Goal: Book appointment/travel/reservation

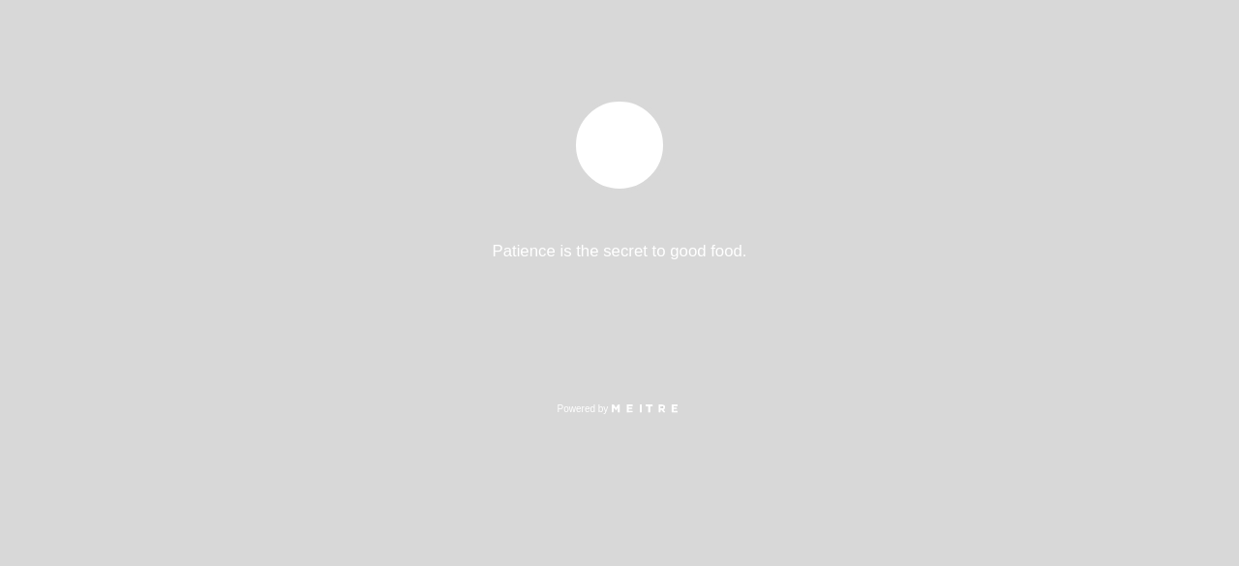
select select "es"
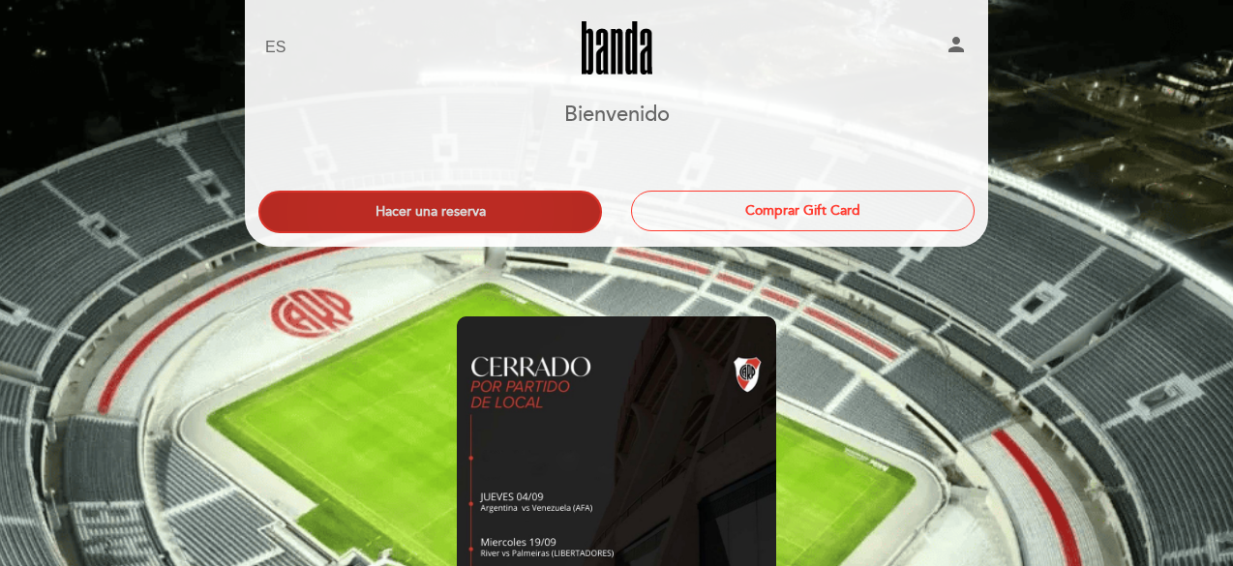
click at [482, 214] on button "Hacer una reserva" at bounding box center [429, 212] width 343 height 43
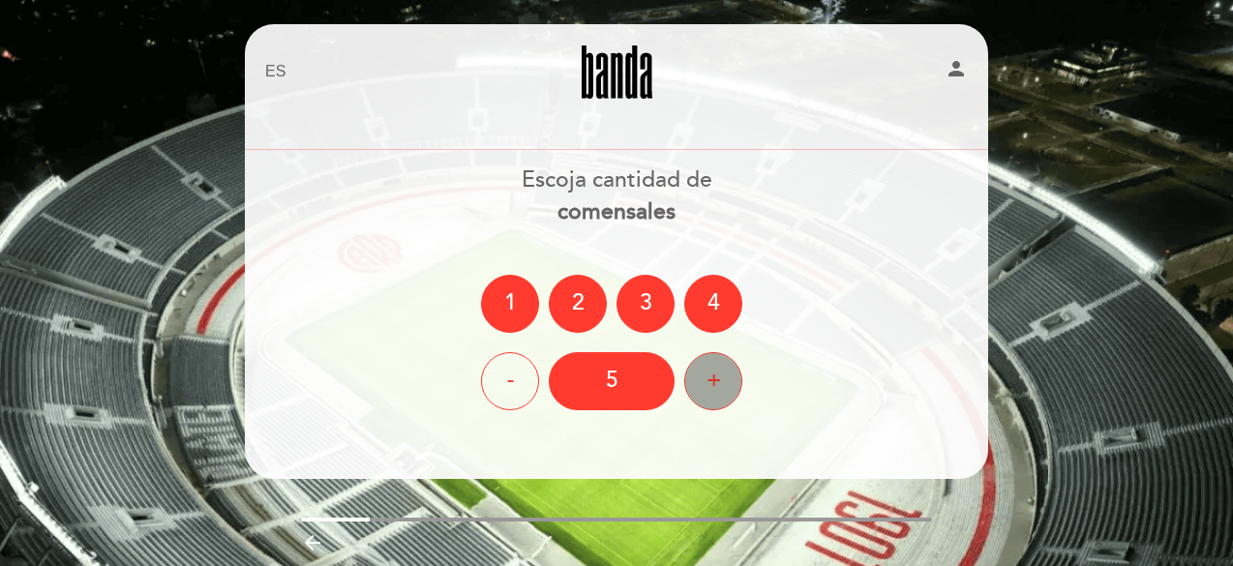
click at [710, 375] on div "+" at bounding box center [713, 381] width 58 height 58
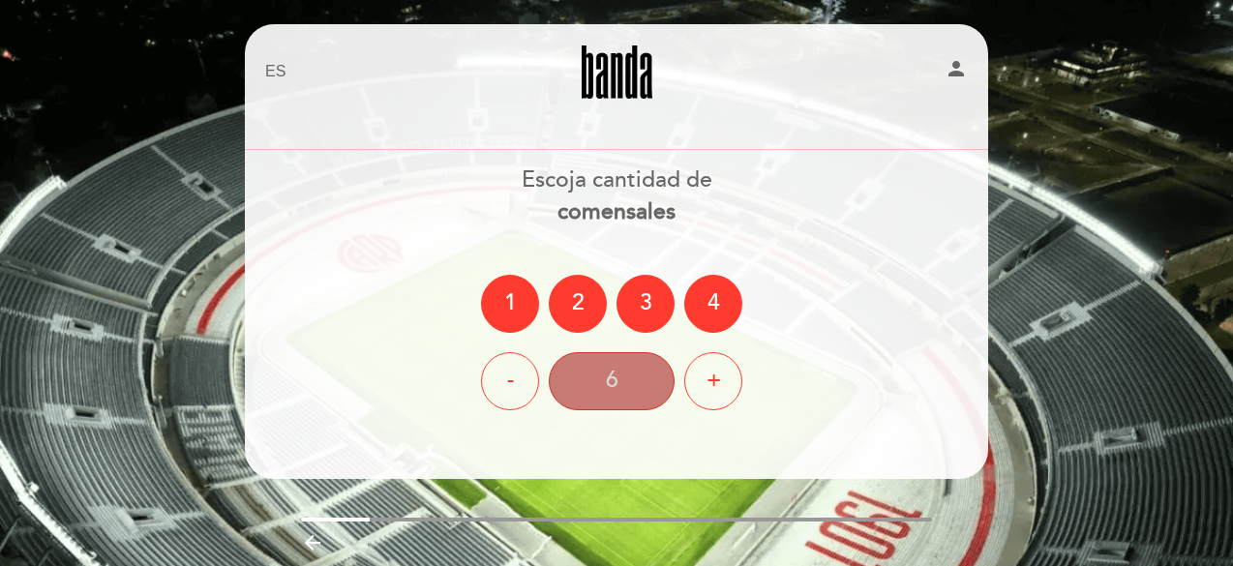
click at [646, 378] on div "6" at bounding box center [612, 381] width 126 height 58
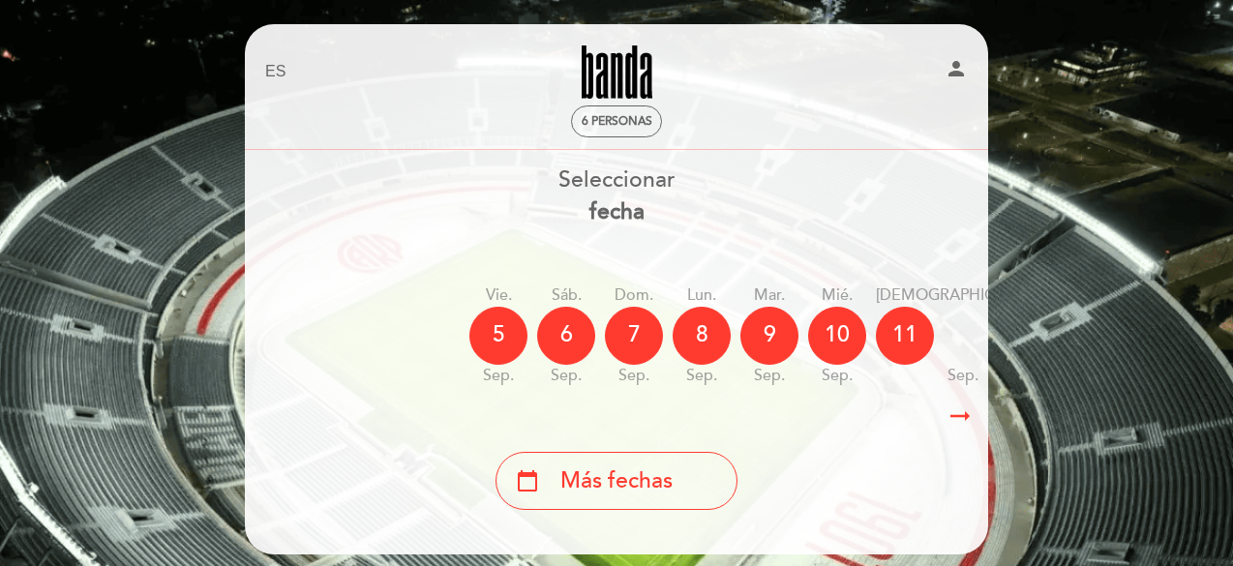
click at [441, 314] on div "vie. [DATE] sáb. [DATE] dom. [DATE] lun. [DATE] [DATE] sep. mié. [DATE] jue. [D…" at bounding box center [616, 336] width 745 height 122
click at [620, 123] on span "6 personas" at bounding box center [617, 121] width 71 height 15
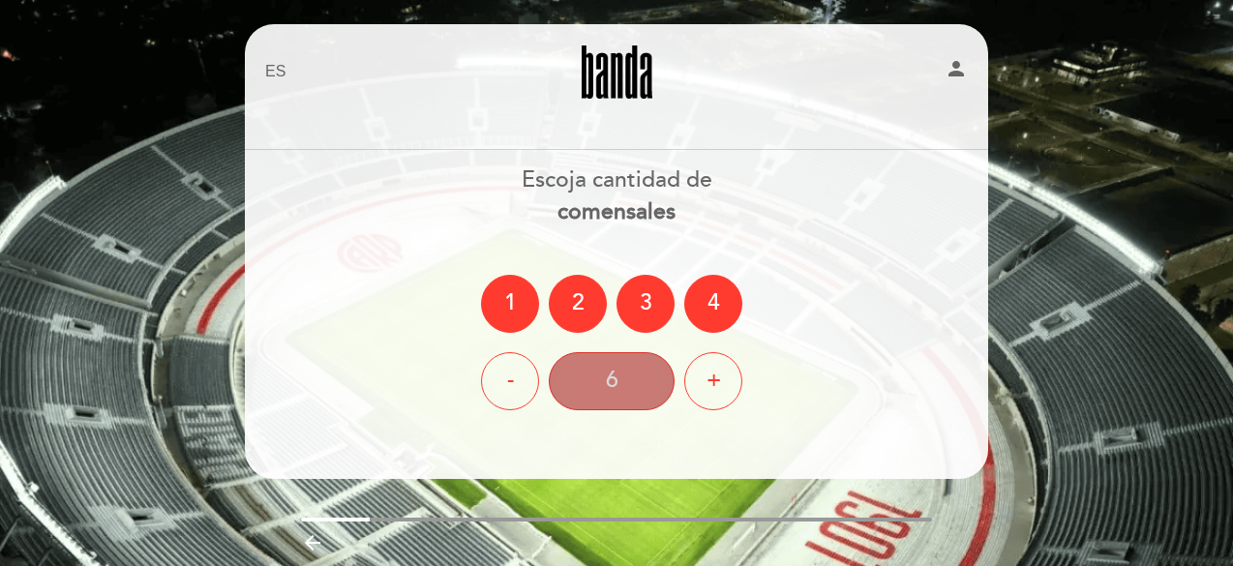
click at [604, 376] on div "6" at bounding box center [612, 381] width 126 height 58
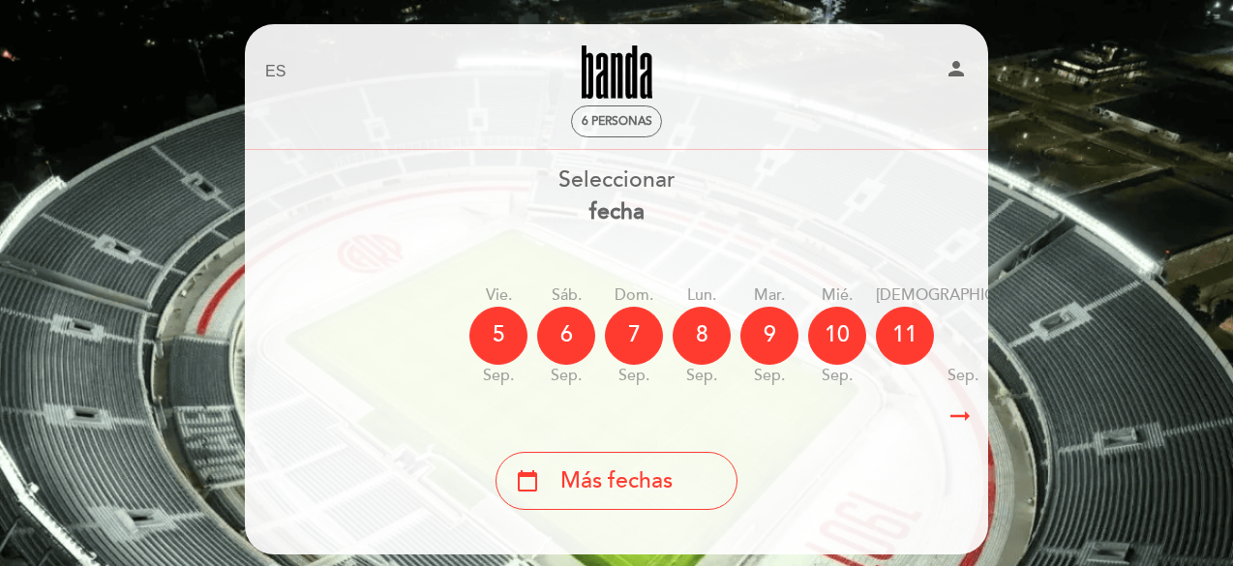
click at [963, 419] on icon "arrow_right_alt" at bounding box center [959, 417] width 29 height 42
click at [426, 329] on div "vie. [DATE] sáb. [DATE] dom. [DATE] lun. [DATE] [DATE] sep. mié. [DATE] jue. [D…" at bounding box center [616, 336] width 745 height 122
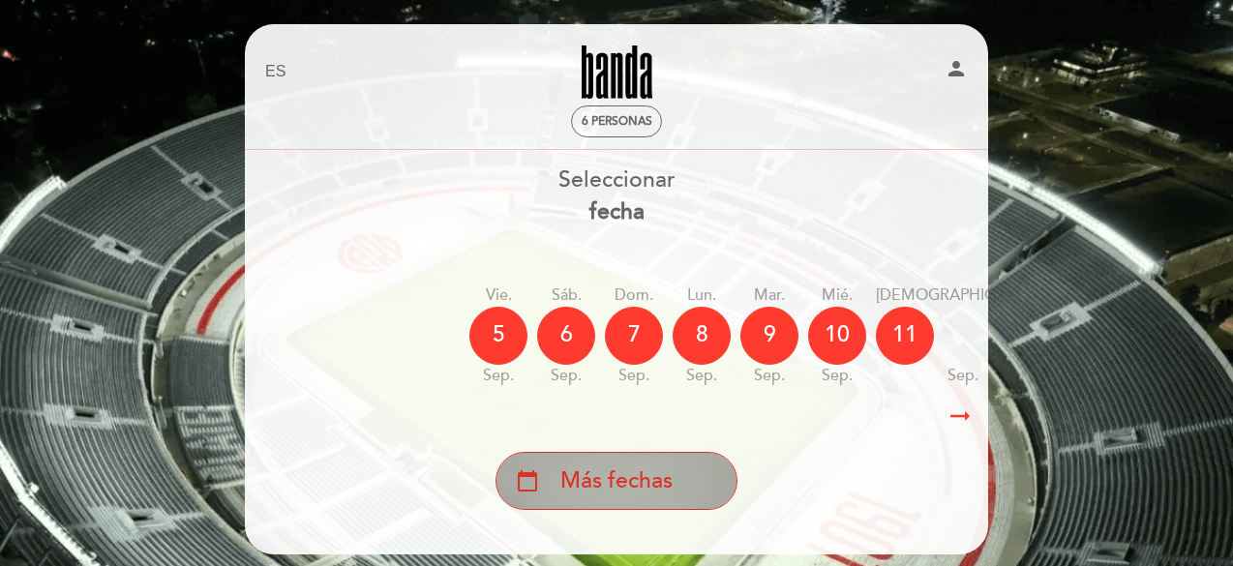
click at [574, 485] on span "Más fechas" at bounding box center [616, 481] width 112 height 32
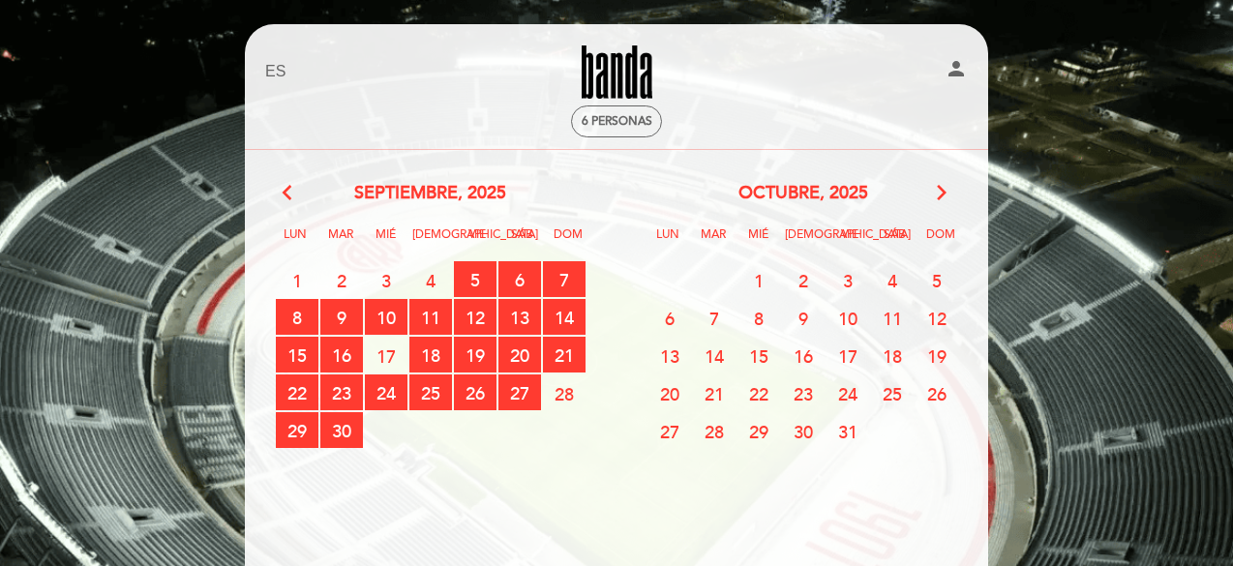
click at [428, 280] on span "4" at bounding box center [430, 280] width 43 height 36
